Goal: Information Seeking & Learning: Learn about a topic

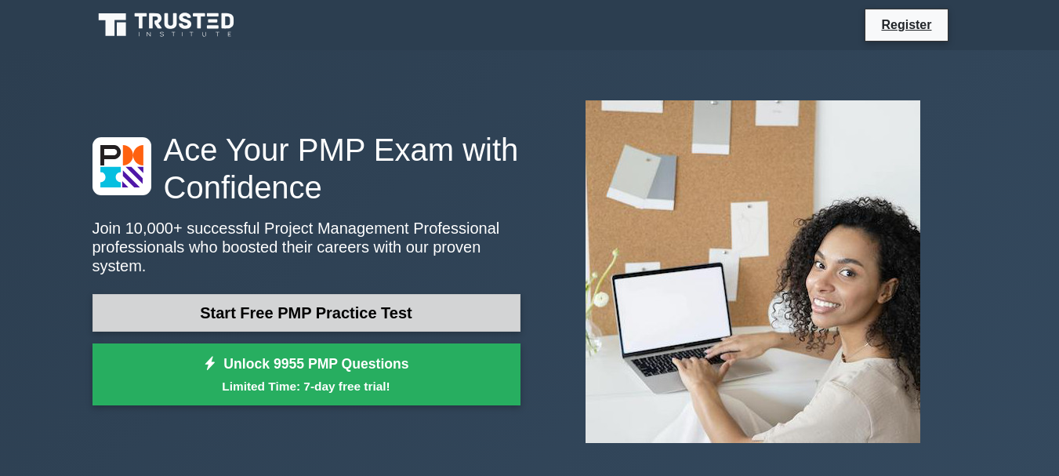
click at [448, 301] on link "Start Free PMP Practice Test" at bounding box center [306, 313] width 428 height 38
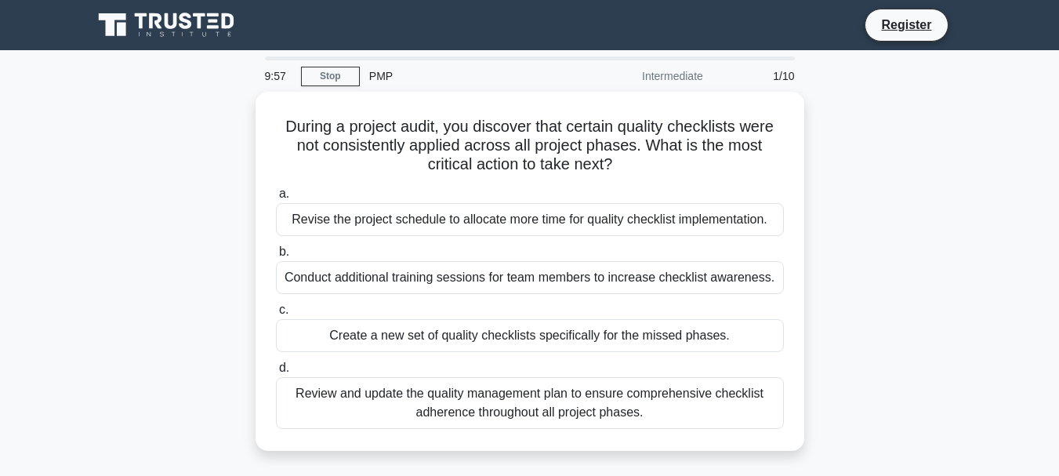
click at [1052, 319] on main "9:57 Stop PMP Intermediate 1/10 During a project audit, you discover that certa…" at bounding box center [529, 448] width 1059 height 796
click at [1052, 319] on main "9:56 Stop PMP Intermediate 1/10 During a project audit, you discover that certa…" at bounding box center [529, 448] width 1059 height 796
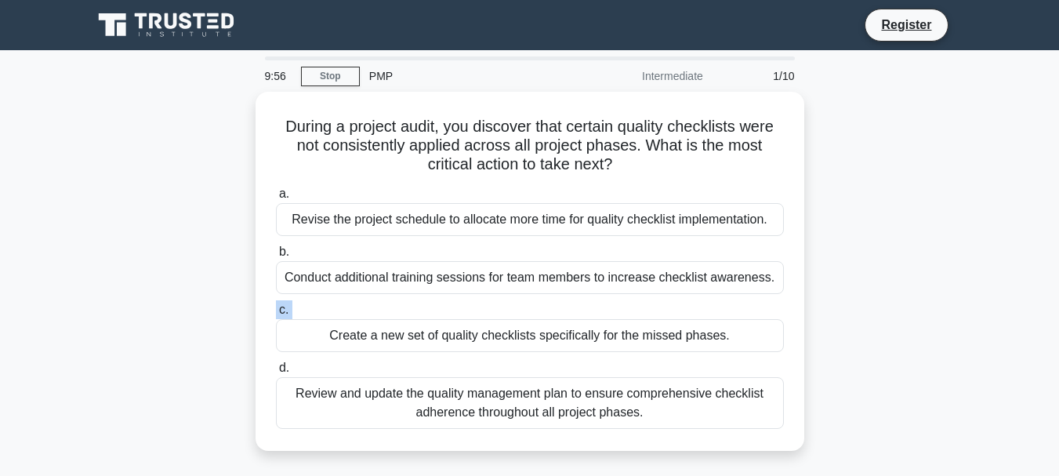
click at [1052, 319] on main "9:56 Stop PMP Intermediate 1/10 During a project audit, you discover that certa…" at bounding box center [529, 448] width 1059 height 796
click at [831, 333] on div "During a project audit, you discover that certain quality checklists were not c…" at bounding box center [529, 281] width 893 height 378
